Goal: Task Accomplishment & Management: Complete application form

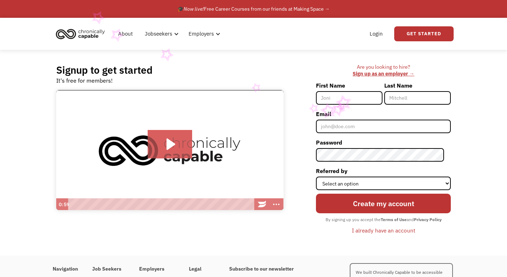
click at [337, 92] on input "First Name" at bounding box center [349, 98] width 67 height 14
click at [333, 96] on input "First Name" at bounding box center [349, 98] width 67 height 14
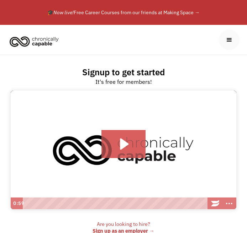
drag, startPoint x: 199, startPoint y: 64, endPoint x: 93, endPoint y: 4, distance: 122.2
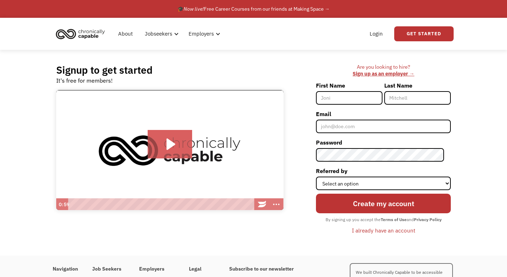
click at [344, 102] on input "First Name" at bounding box center [349, 98] width 67 height 14
type input "Aniston"
type input "Zabawa"
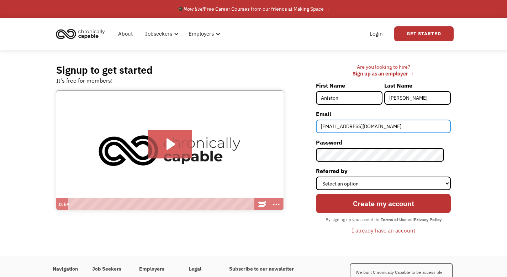
type input "[EMAIL_ADDRESS][DOMAIN_NAME]"
click at [414, 129] on input "[EMAIL_ADDRESS][DOMAIN_NAME]" at bounding box center [383, 127] width 135 height 14
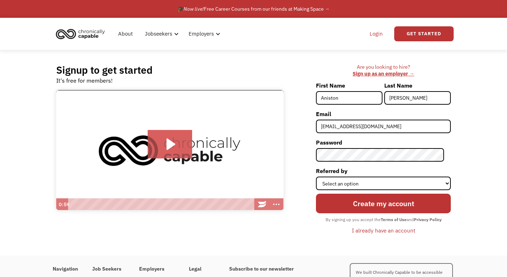
click at [373, 37] on link "Login" at bounding box center [376, 33] width 22 height 23
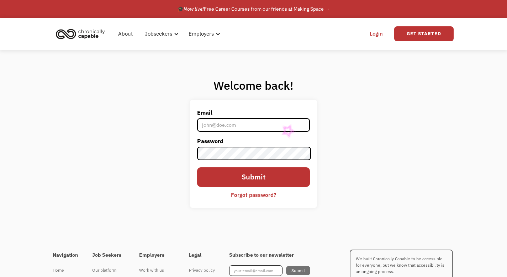
click at [279, 122] on input "Email" at bounding box center [253, 125] width 112 height 14
click at [270, 116] on label "Email" at bounding box center [253, 112] width 112 height 11
click at [270, 118] on input "Email" at bounding box center [253, 125] width 112 height 14
click at [249, 125] on input "Email" at bounding box center [253, 125] width 112 height 14
type input "[EMAIL_ADDRESS][DOMAIN_NAME]"
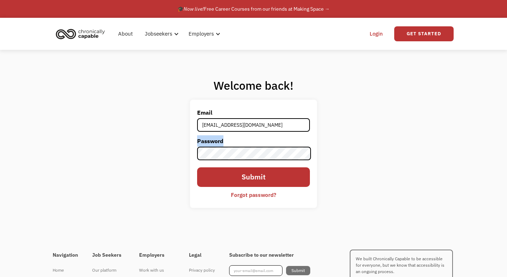
click at [277, 142] on label "Password" at bounding box center [253, 140] width 112 height 11
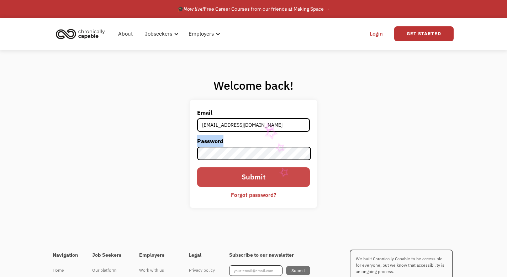
click at [281, 179] on input "Submit" at bounding box center [253, 177] width 112 height 20
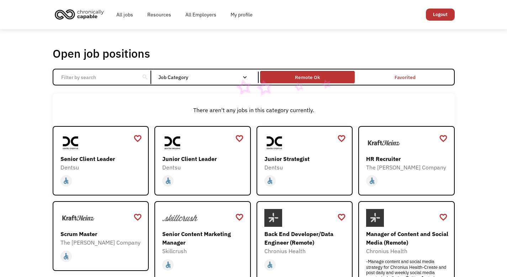
click at [319, 76] on div "Remote Ok" at bounding box center [307, 77] width 25 height 9
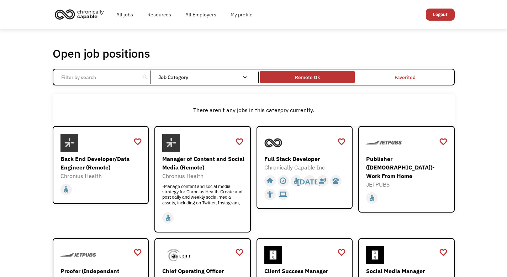
click at [301, 77] on div "Remote Ok" at bounding box center [307, 77] width 25 height 9
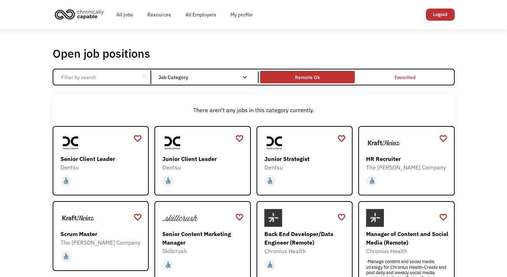
click at [339, 77] on div "Remote Ok" at bounding box center [307, 77] width 95 height 9
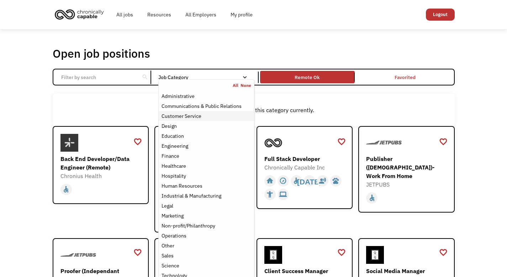
click at [189, 114] on div "Customer Service" at bounding box center [182, 116] width 40 height 9
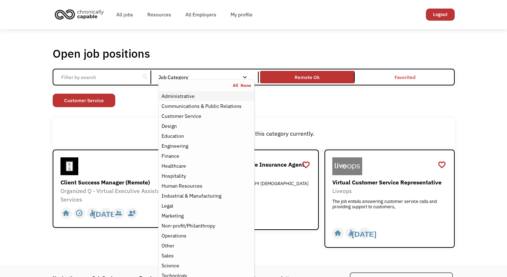
click at [186, 97] on div "Administrative" at bounding box center [178, 96] width 33 height 9
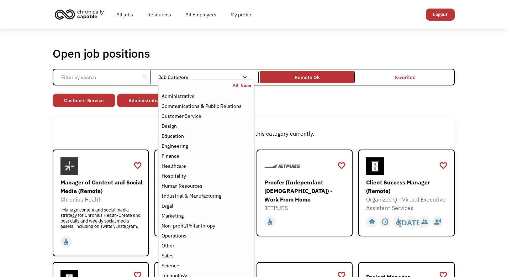
click at [118, 140] on div "There aren't any jobs in this category currently." at bounding box center [254, 133] width 402 height 32
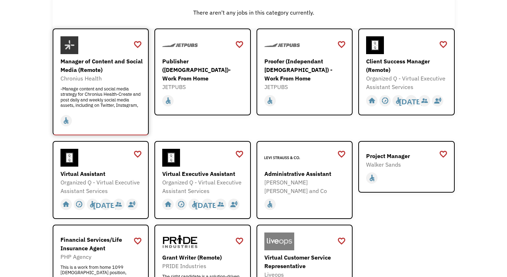
scroll to position [126, 0]
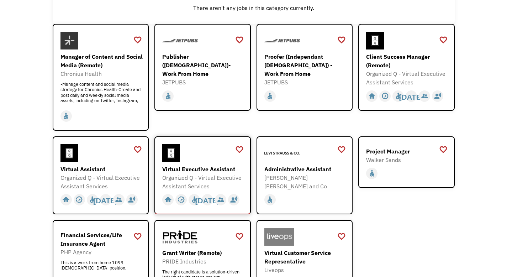
click at [215, 171] on div "Virtual Executive Assistant" at bounding box center [203, 169] width 83 height 9
click at [285, 168] on div "Administrative Assistant" at bounding box center [305, 169] width 83 height 9
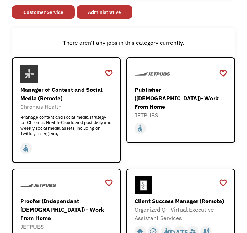
scroll to position [114, 0]
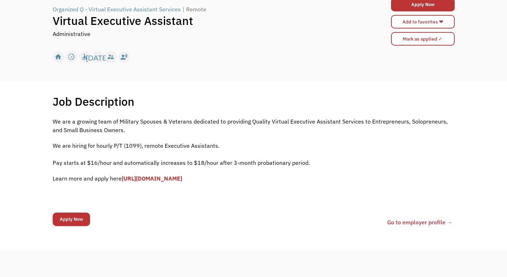
scroll to position [64, 0]
click at [182, 179] on link "https://forms.gle/fDv2ubP8SWWtCoLp8" at bounding box center [152, 178] width 60 height 7
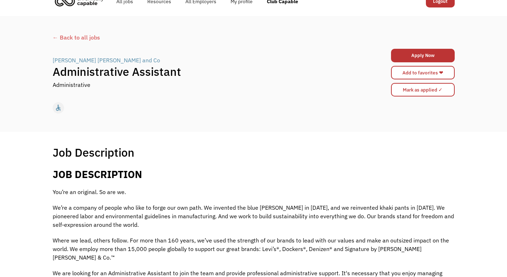
scroll to position [162, 0]
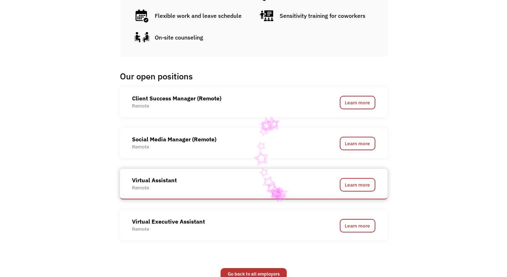
scroll to position [417, 0]
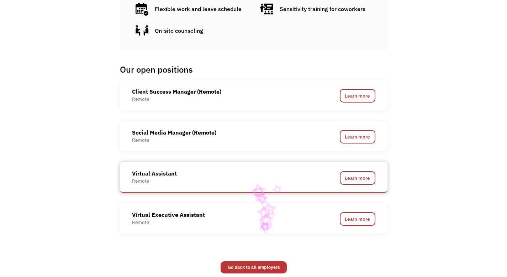
click at [250, 183] on div "Virtual Assistant Remote" at bounding box center [221, 176] width 178 height 15
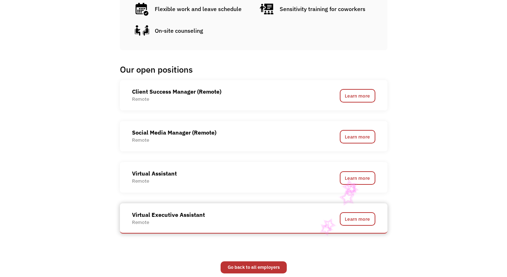
click at [317, 220] on div "Virtual Executive Assistant Remote Learn more" at bounding box center [253, 217] width 243 height 15
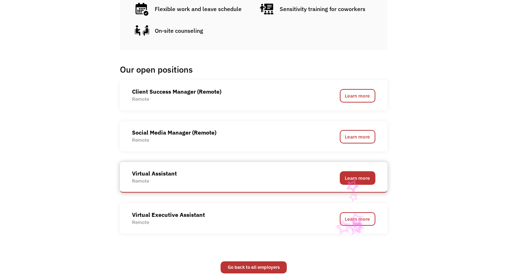
click at [344, 176] on link "Learn more" at bounding box center [358, 178] width 36 height 14
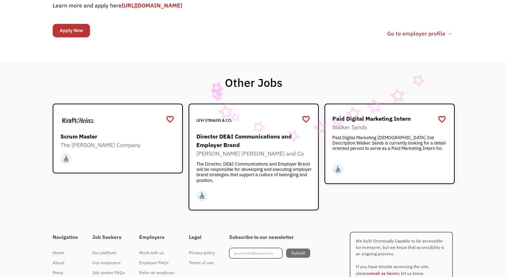
scroll to position [1, 0]
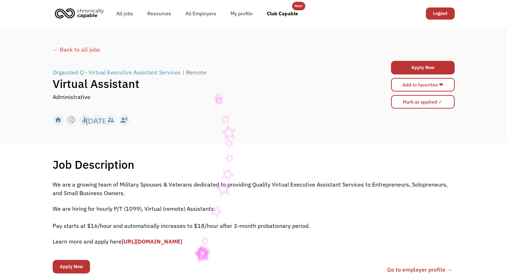
click at [182, 243] on link "[URL][DOMAIN_NAME]" at bounding box center [152, 241] width 60 height 7
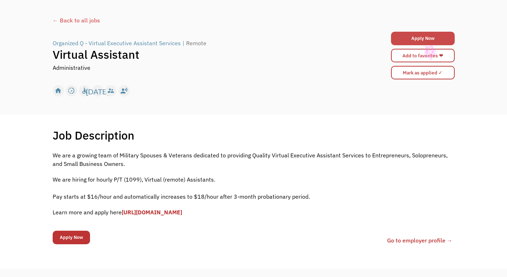
click at [418, 35] on link "Apply Now" at bounding box center [423, 39] width 64 height 14
